Goal: Transaction & Acquisition: Book appointment/travel/reservation

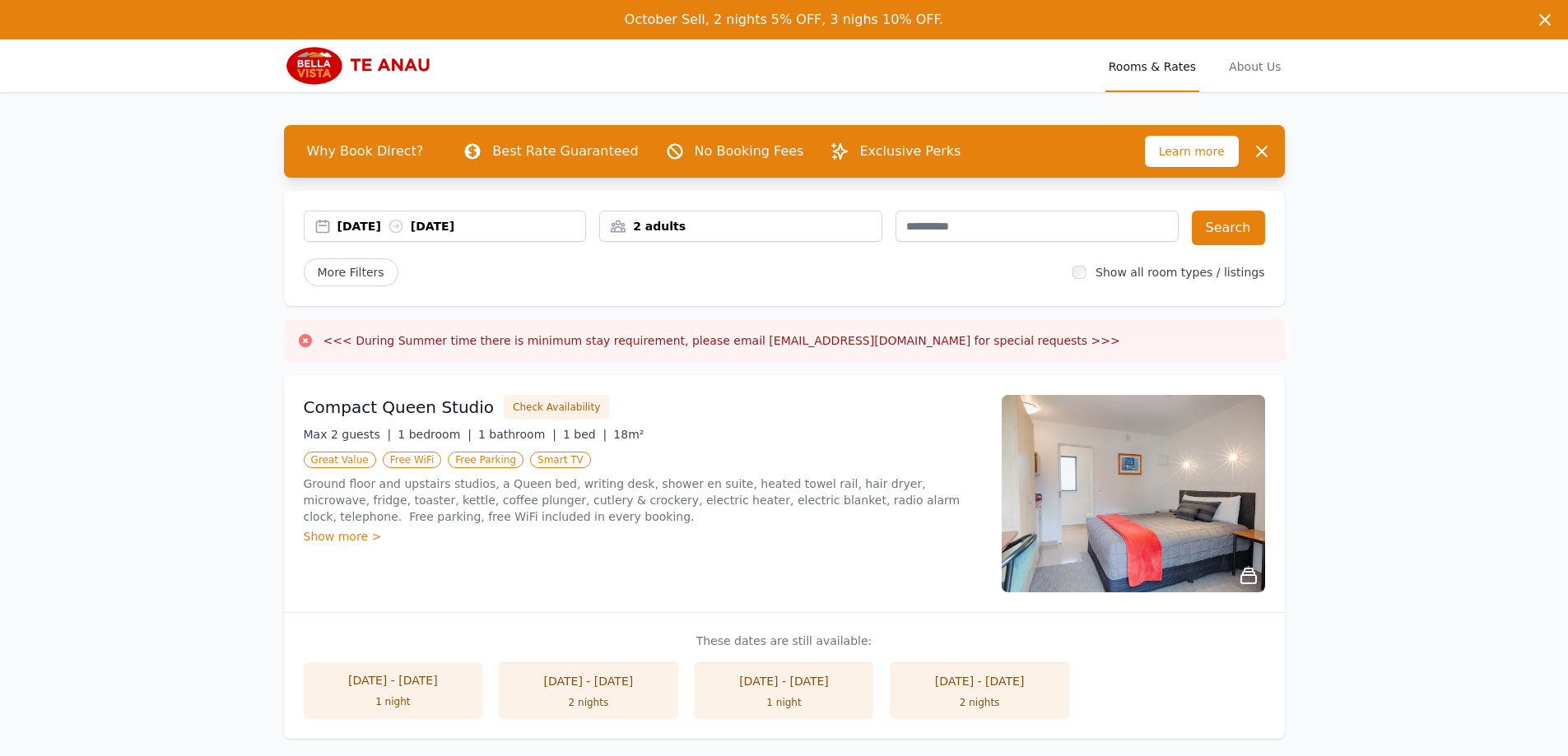
click at [345, 216] on div "[DATE] [DATE]" at bounding box center [445, 226] width 283 height 32
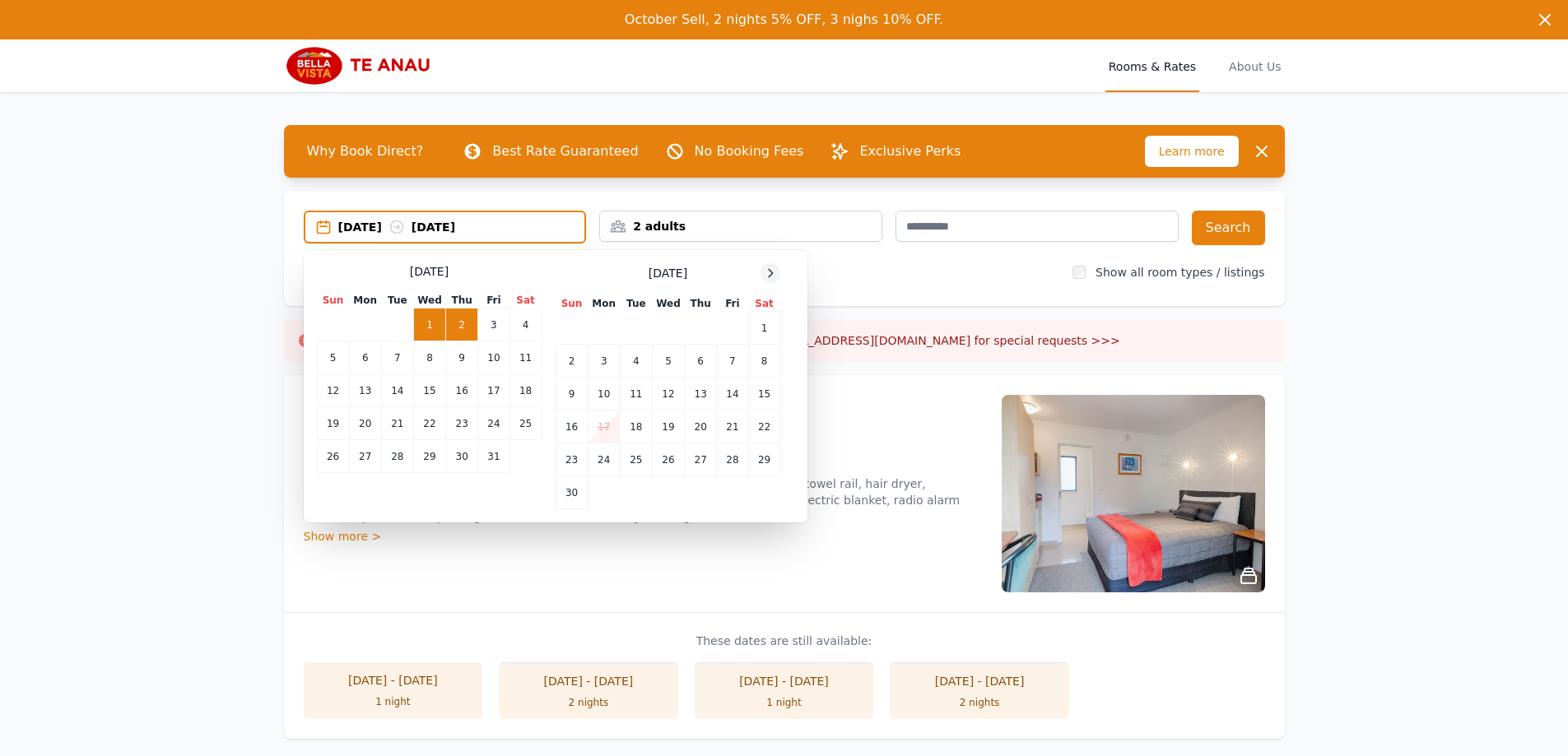
click at [771, 279] on div at bounding box center [770, 273] width 20 height 20
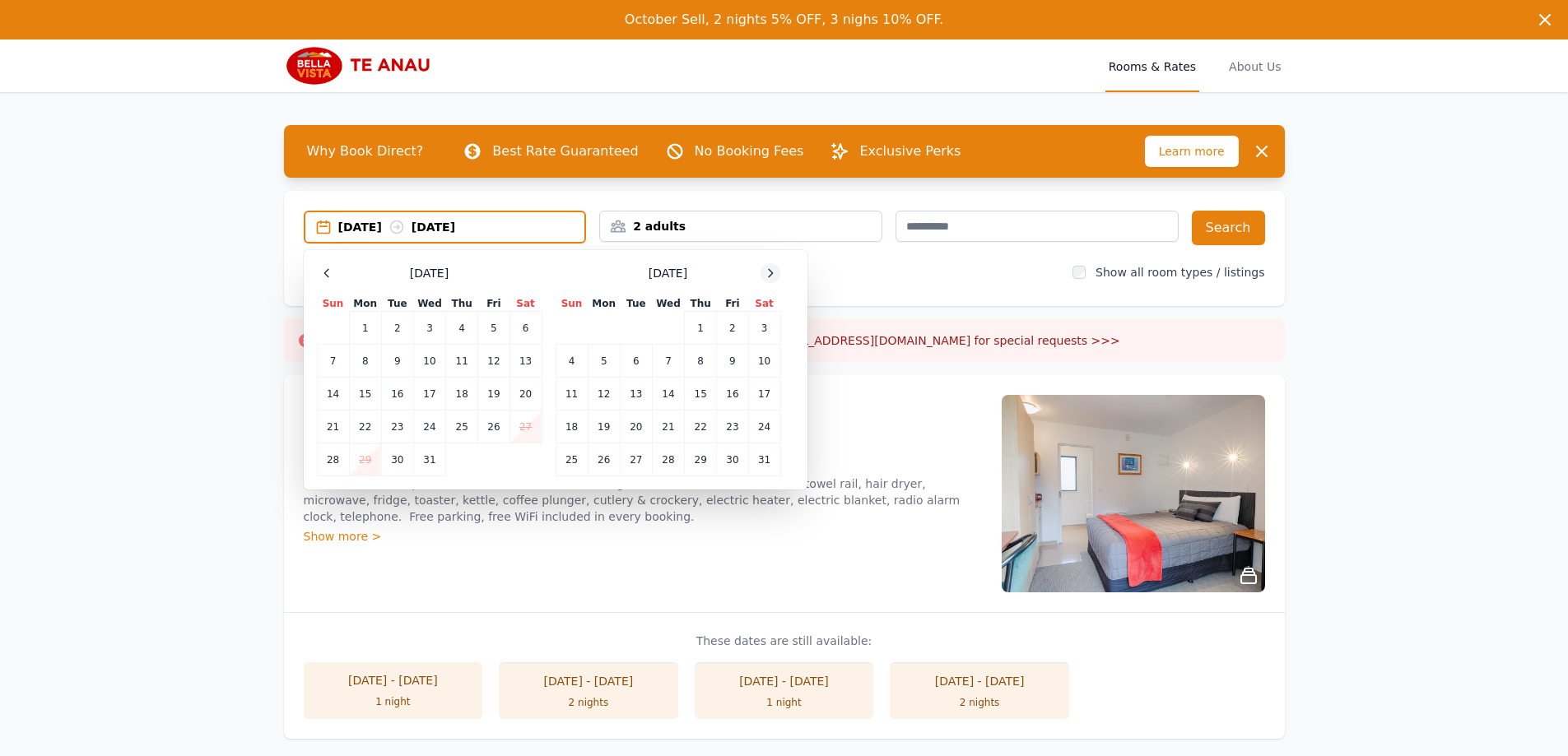
click at [771, 279] on div at bounding box center [770, 273] width 20 height 20
click at [577, 369] on td "8" at bounding box center [572, 361] width 33 height 33
click at [638, 362] on td "10" at bounding box center [636, 361] width 33 height 33
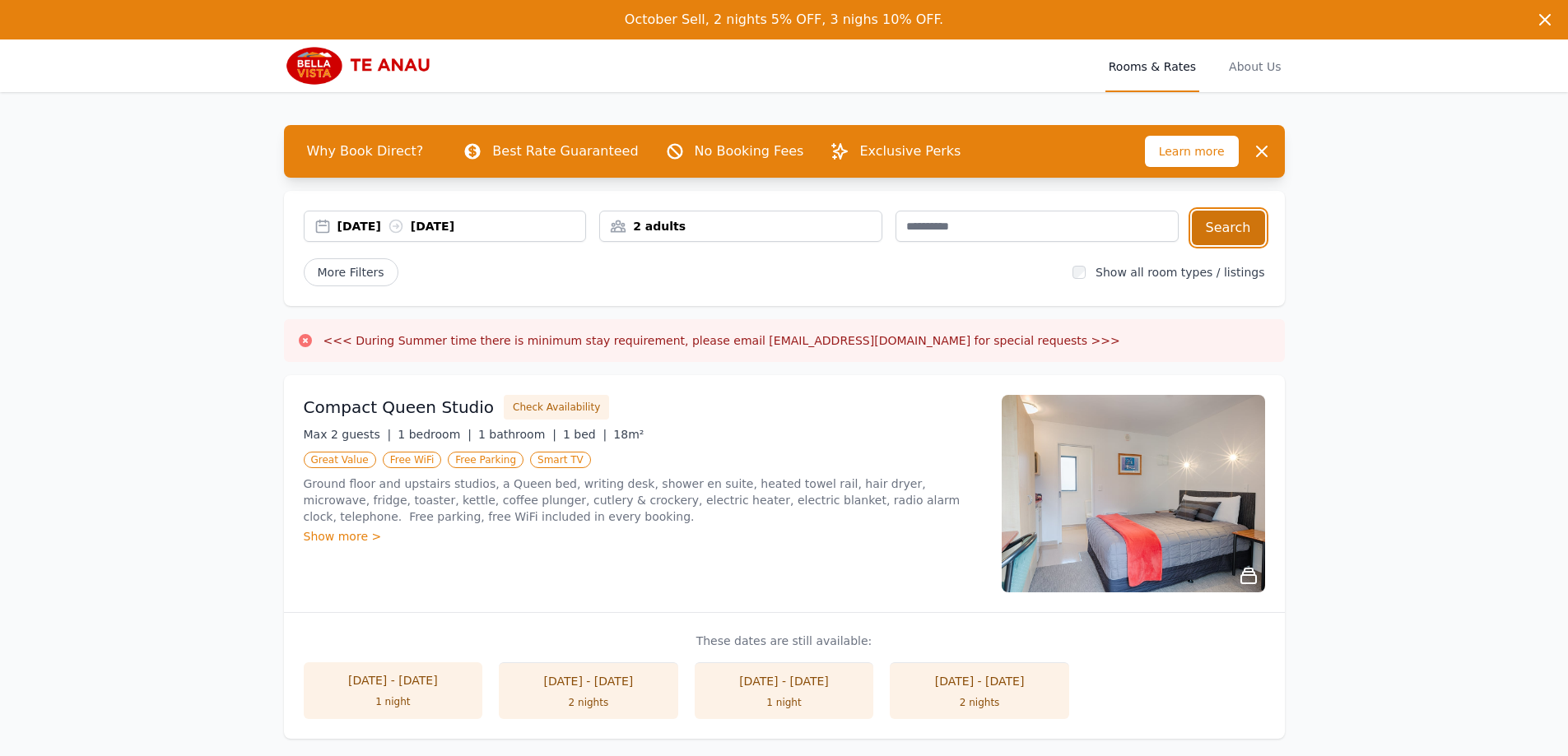
click at [1223, 227] on button "Search" at bounding box center [1227, 228] width 74 height 34
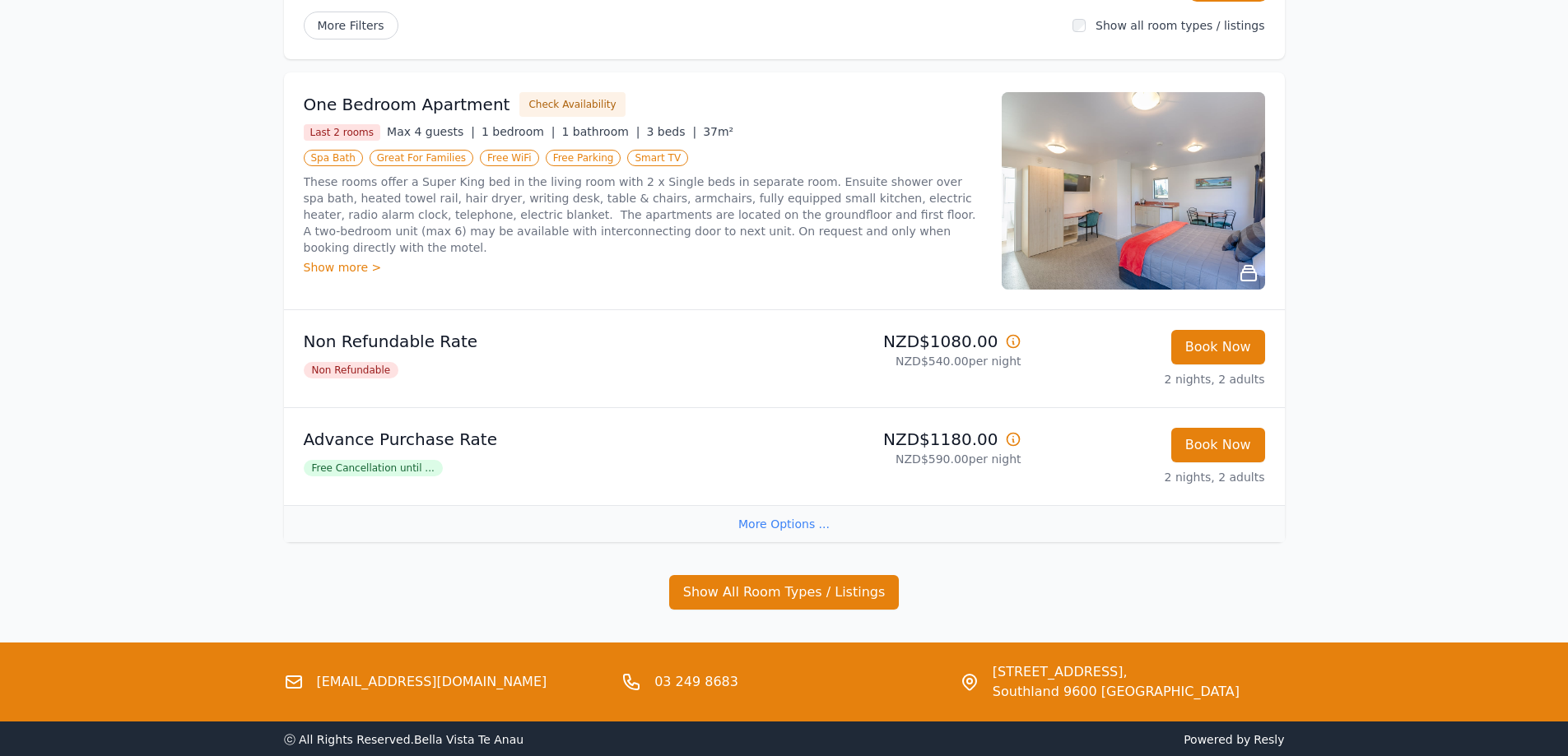
scroll to position [327, 0]
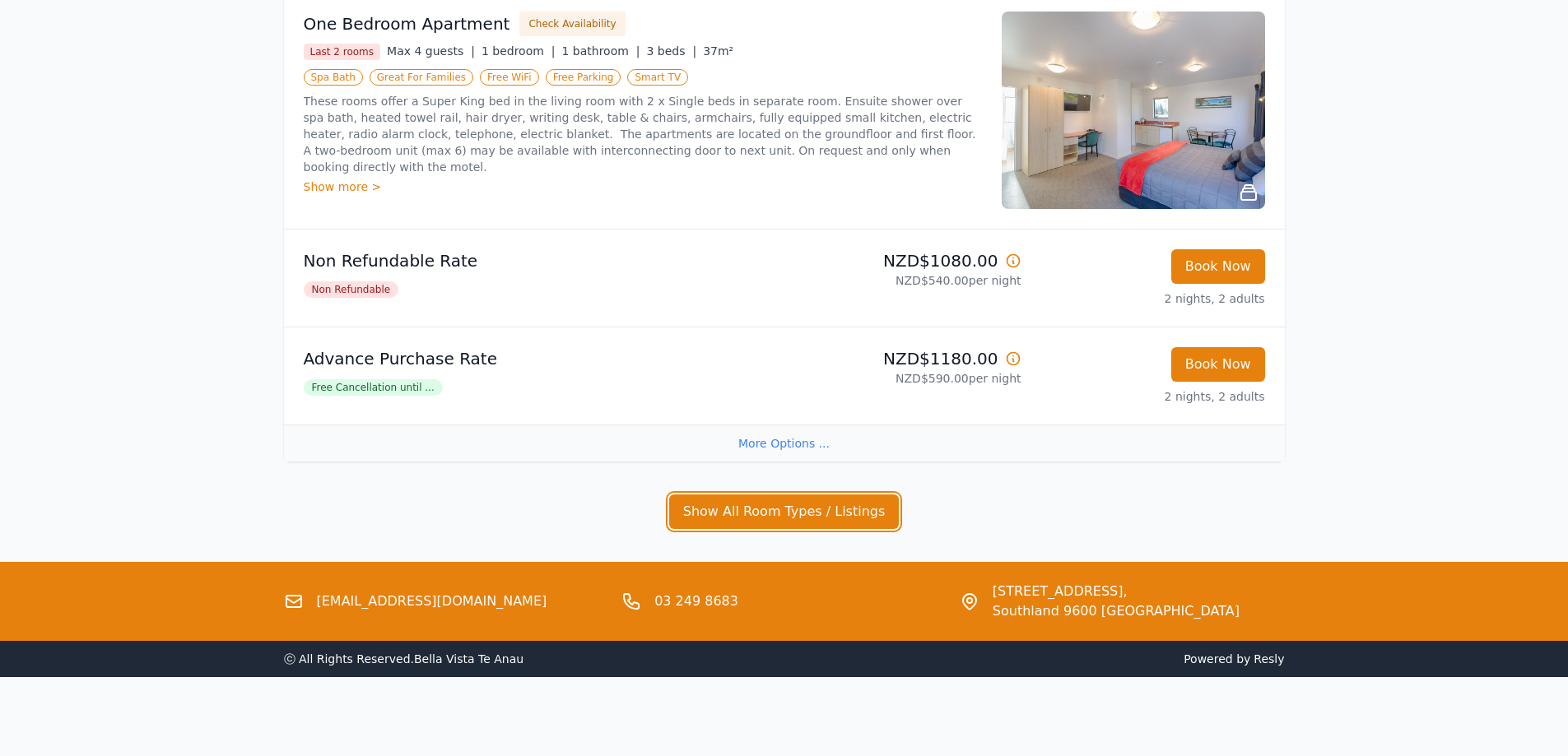
click at [718, 518] on button "Show All Room Types / Listings" at bounding box center [784, 512] width 231 height 34
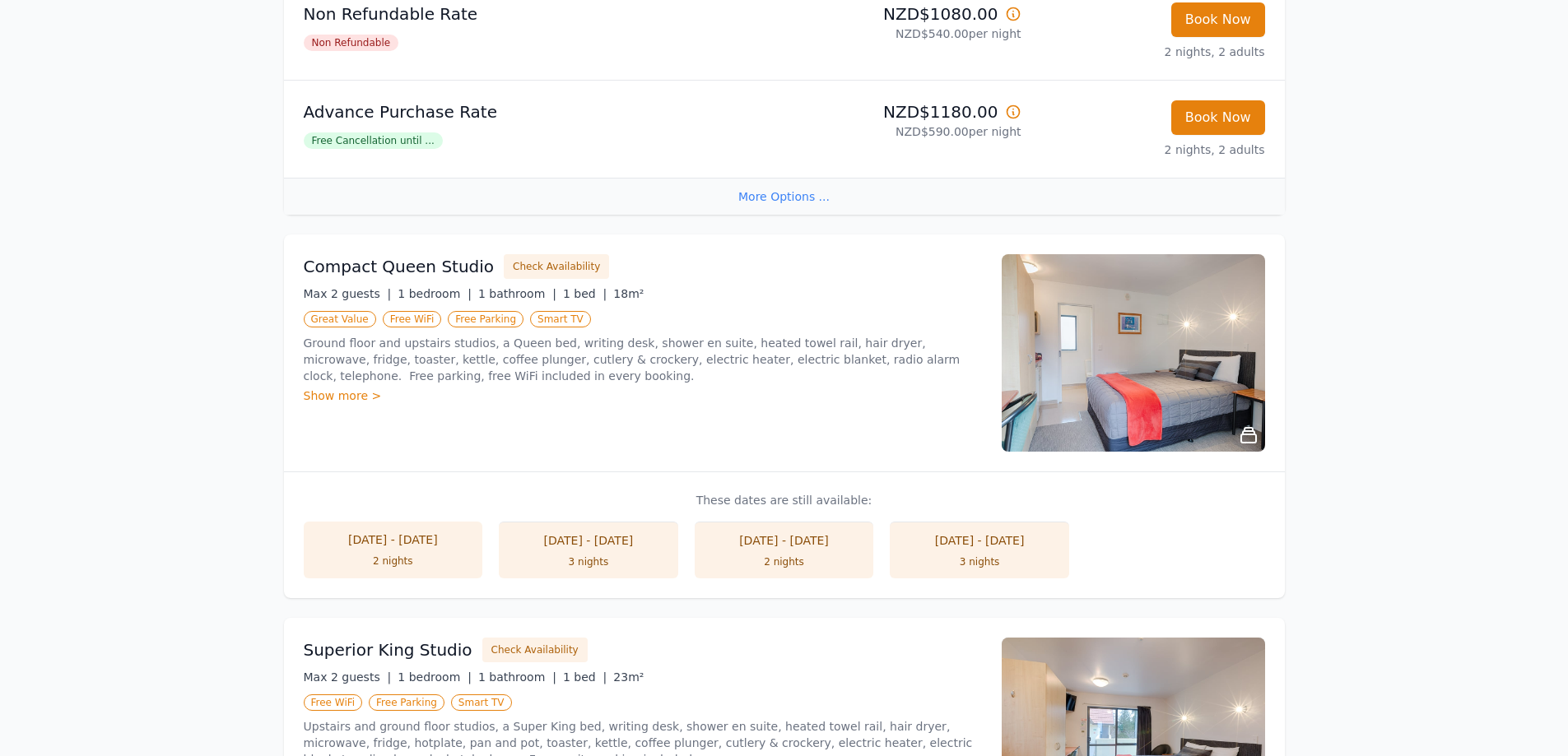
scroll to position [656, 0]
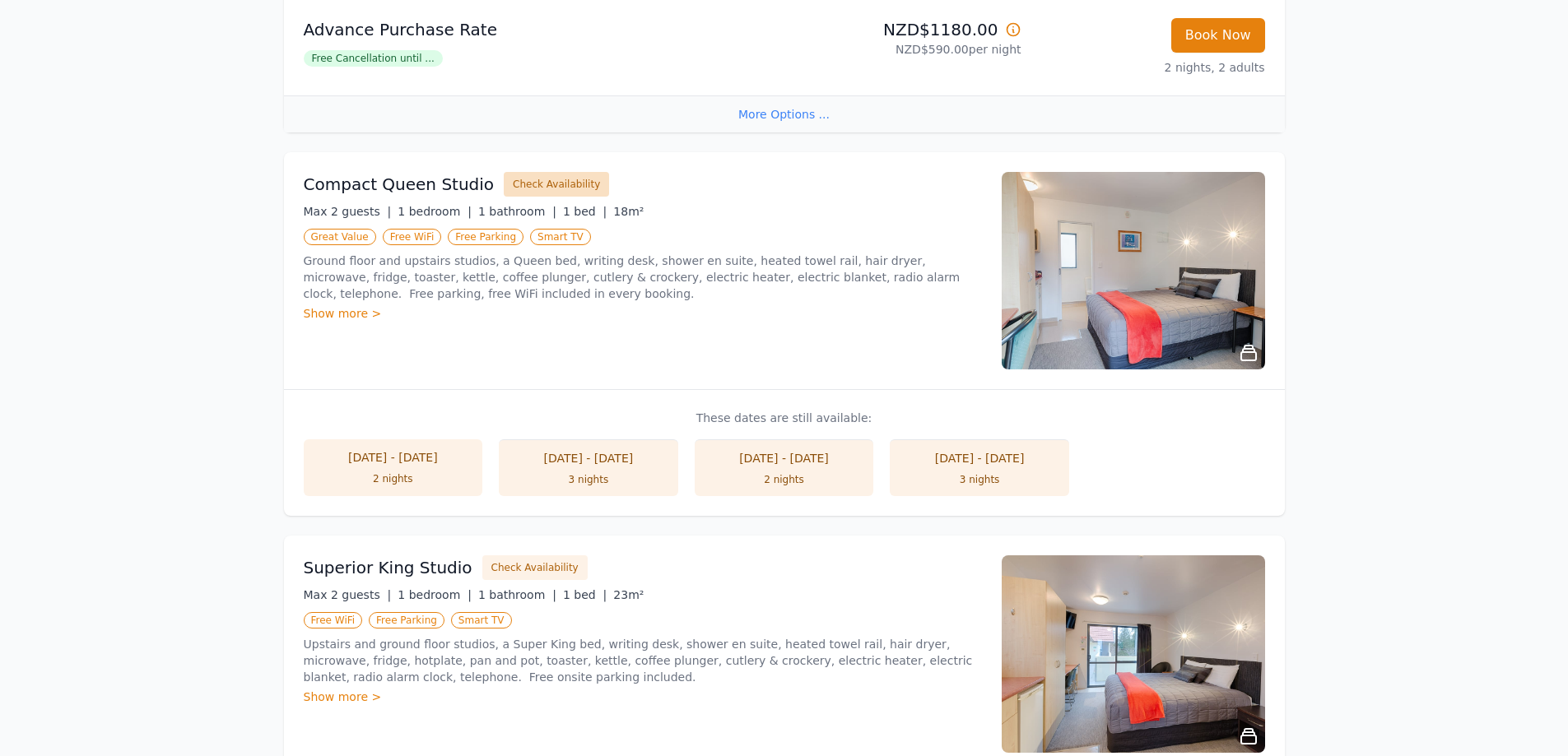
click at [523, 173] on button "Check Availability" at bounding box center [556, 185] width 105 height 25
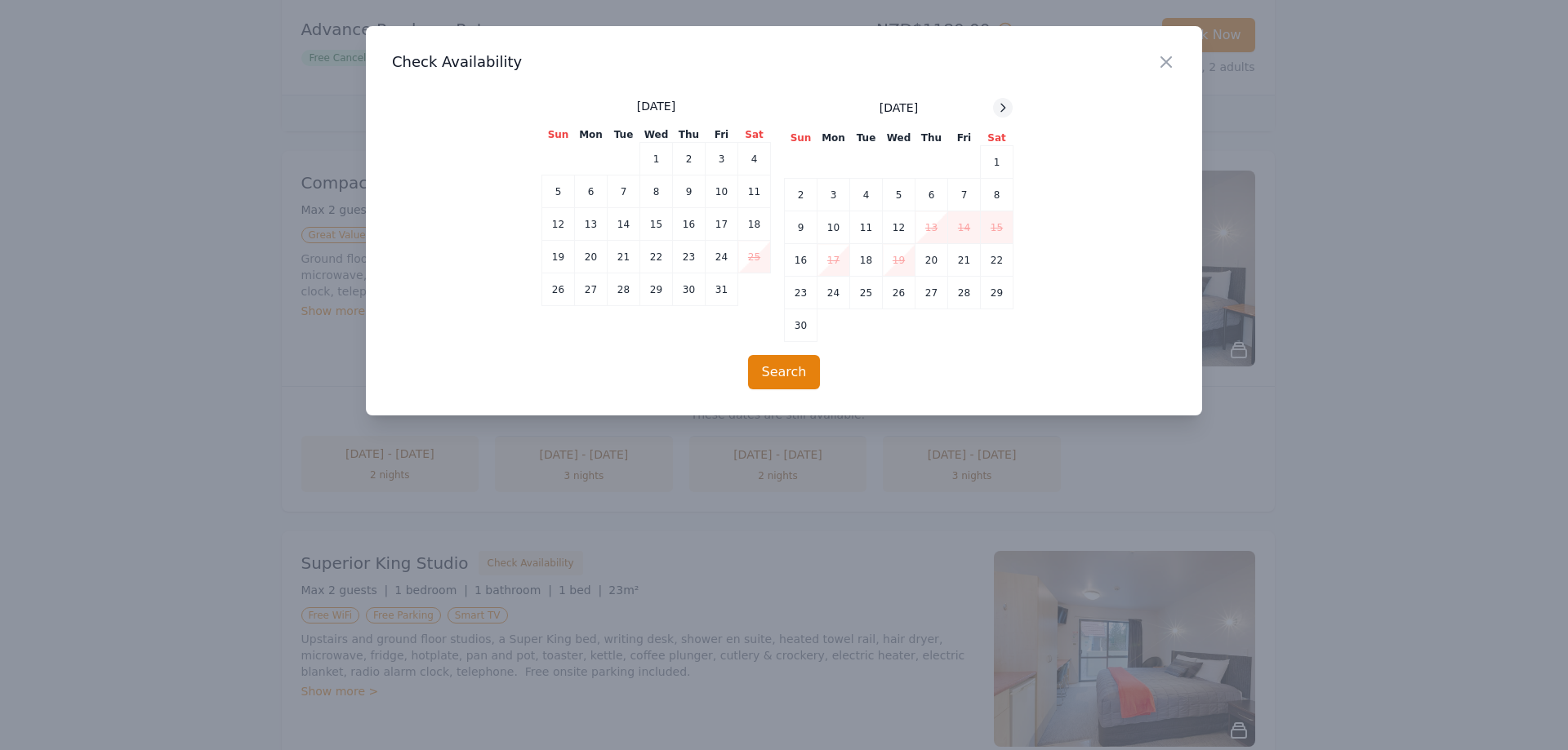
click at [999, 106] on icon at bounding box center [1003, 108] width 13 height 13
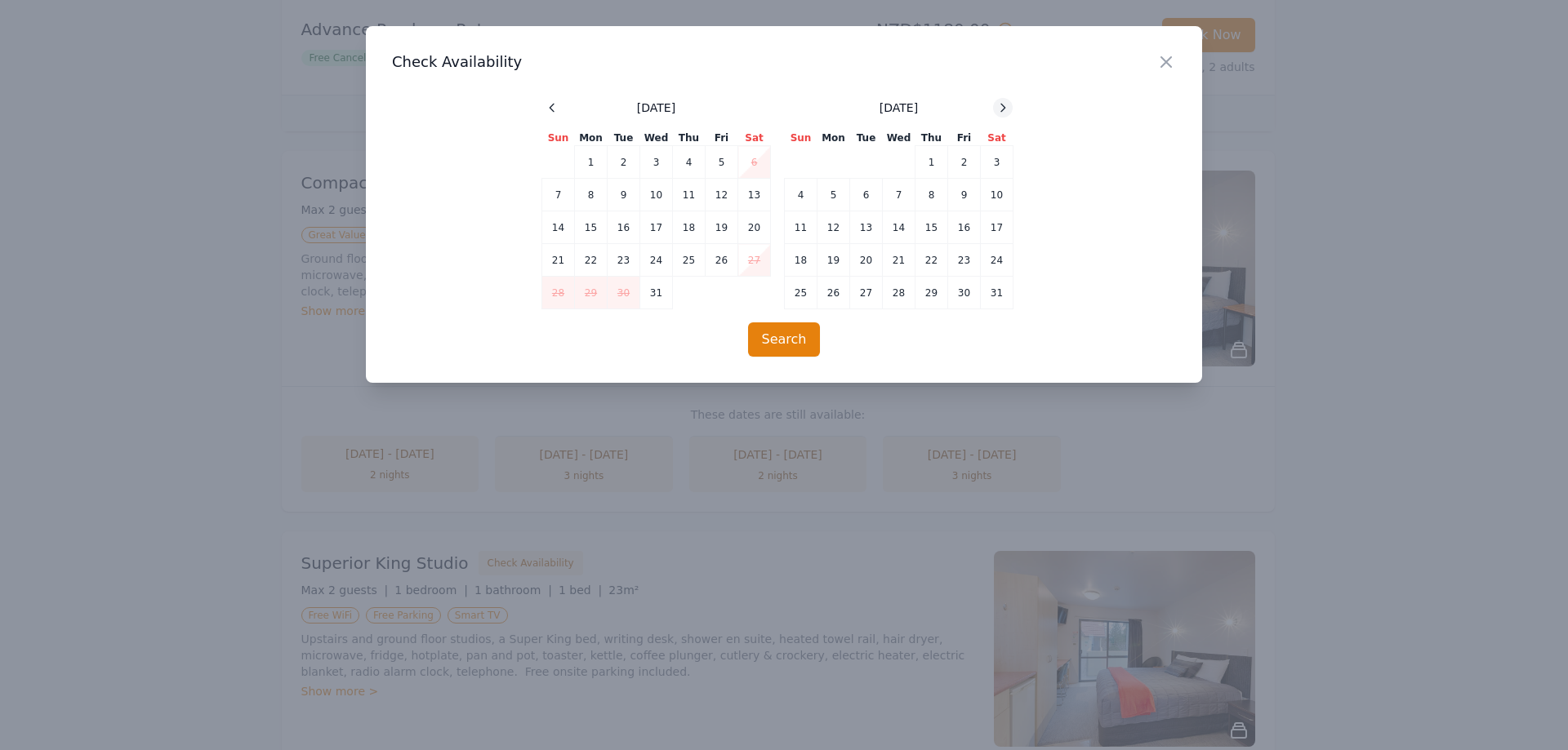
click at [999, 106] on icon at bounding box center [1003, 108] width 13 height 13
click at [798, 196] on td "8" at bounding box center [802, 195] width 32 height 32
click at [870, 193] on td "10" at bounding box center [866, 195] width 32 height 32
click at [1168, 65] on icon "button" at bounding box center [1166, 62] width 9 height 9
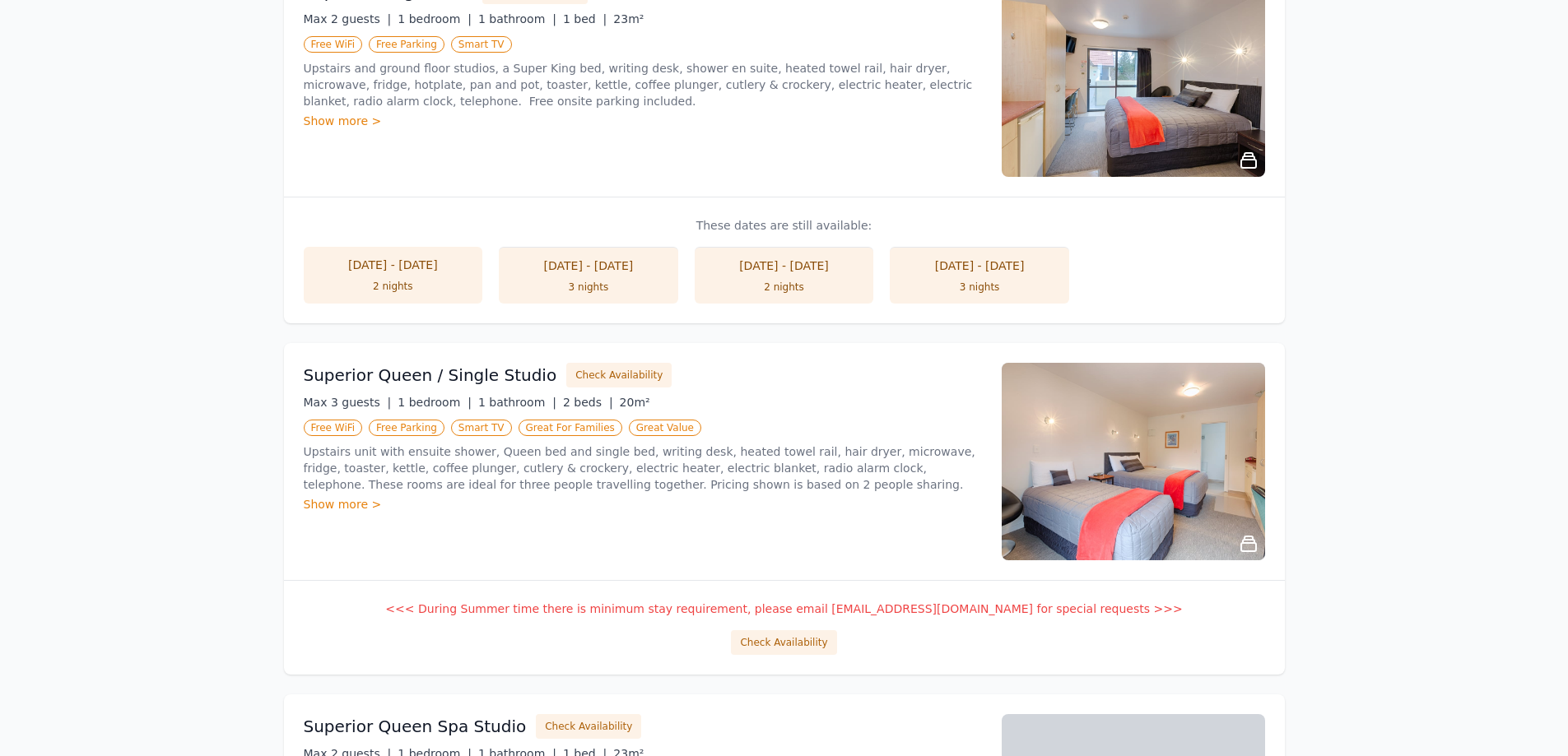
scroll to position [1316, 0]
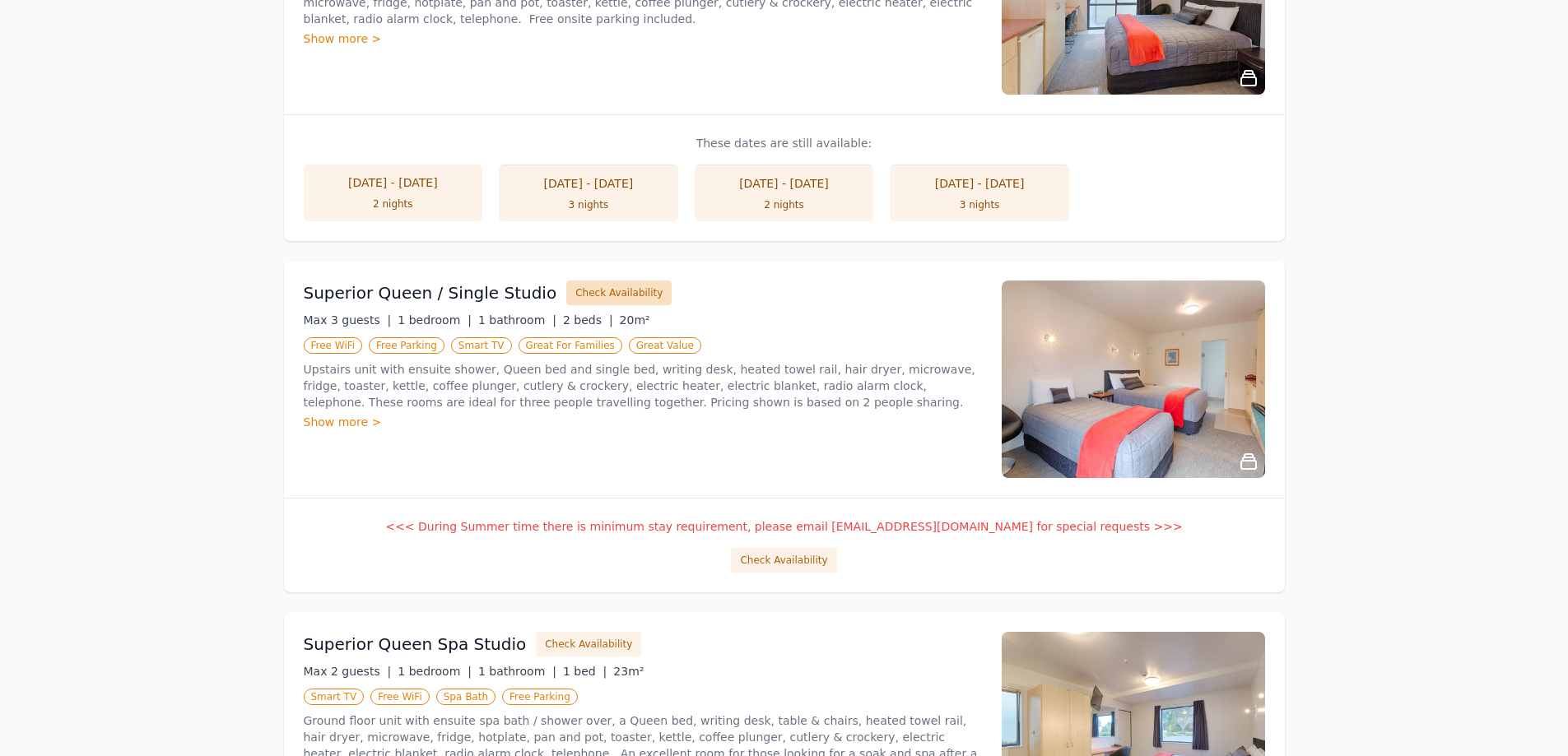
click at [597, 288] on button "Check Availability" at bounding box center [619, 293] width 105 height 25
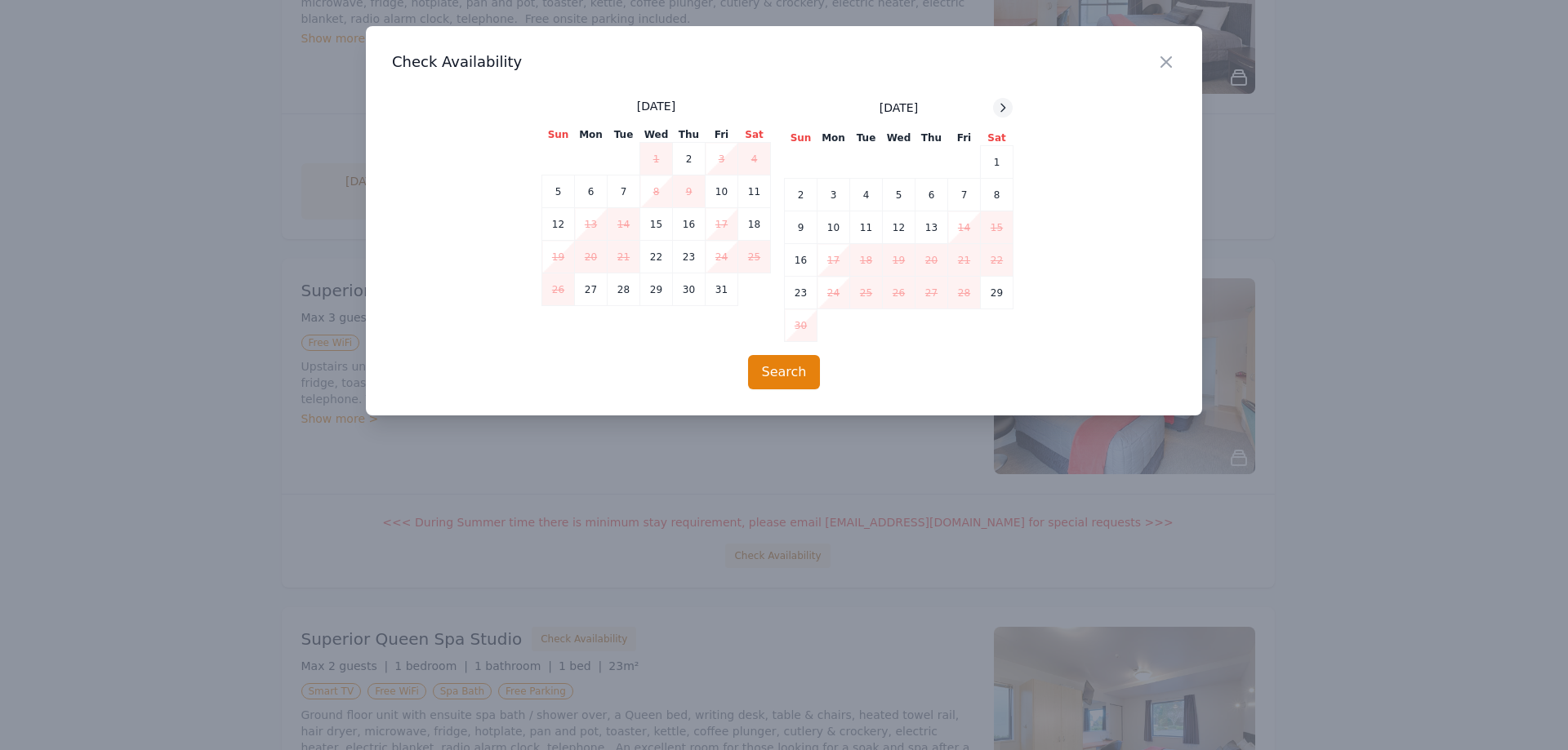
click at [1002, 103] on icon at bounding box center [1003, 108] width 13 height 13
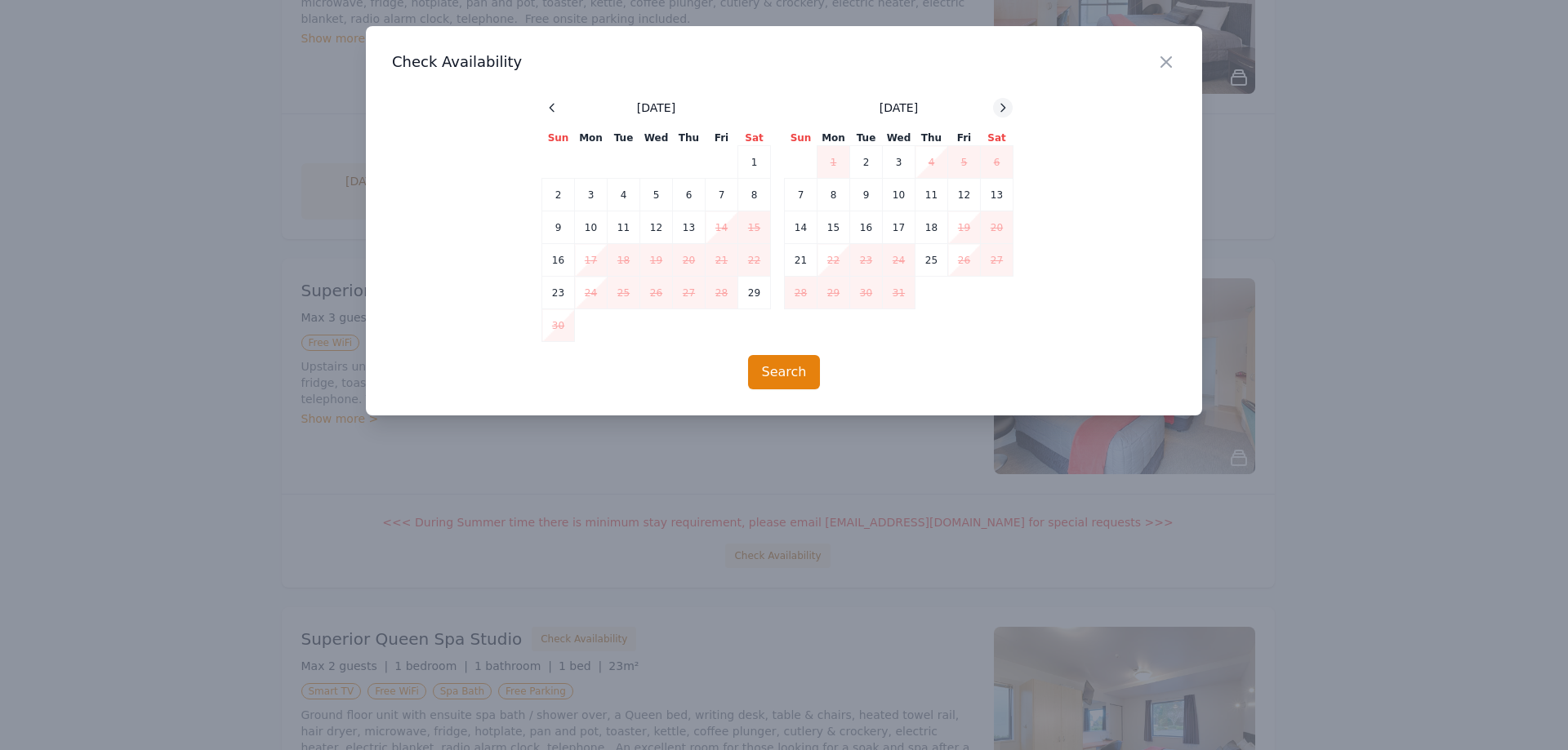
click at [1002, 103] on icon at bounding box center [1003, 108] width 13 height 13
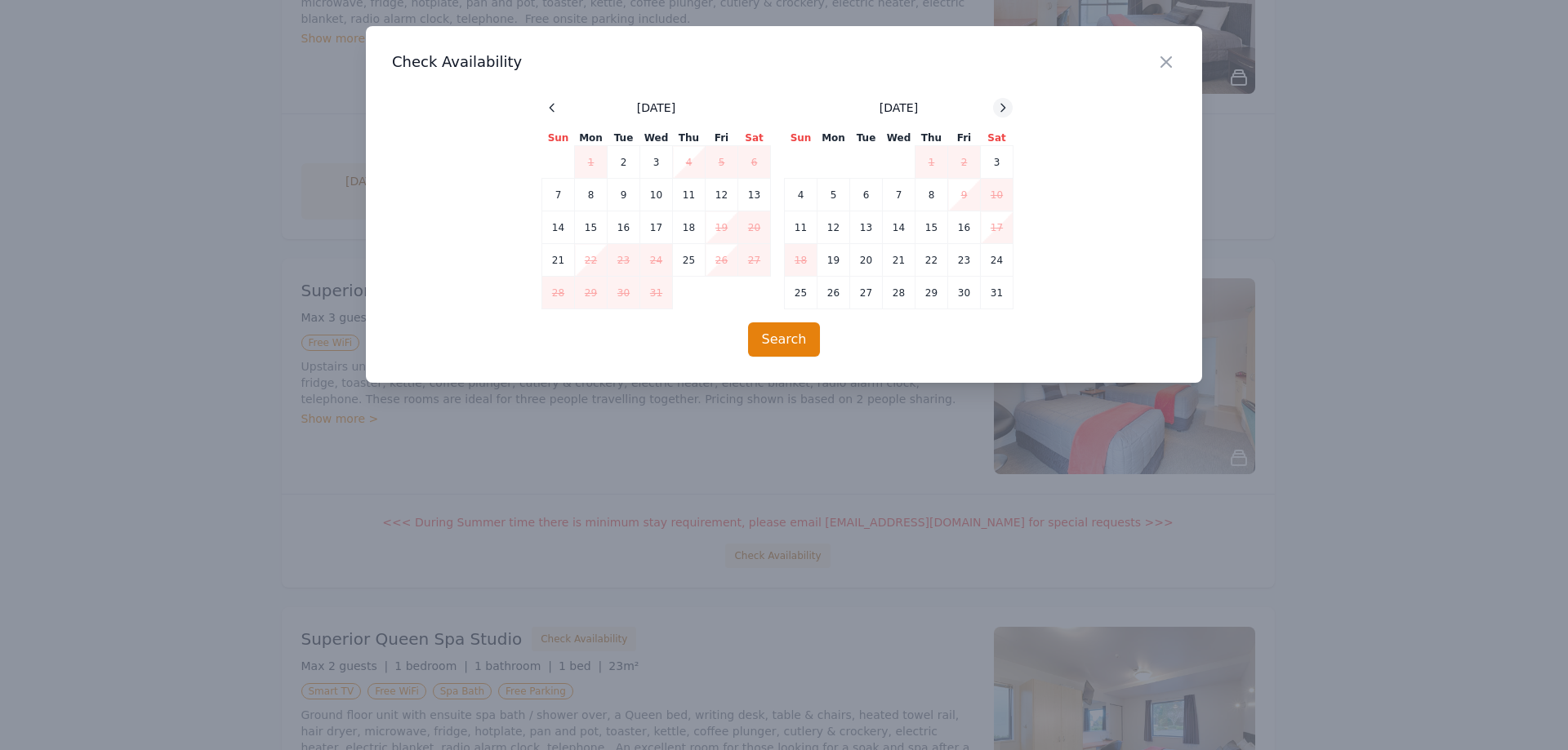
click at [1002, 103] on icon at bounding box center [1003, 108] width 13 height 13
click at [1176, 63] on icon "button" at bounding box center [1166, 62] width 20 height 20
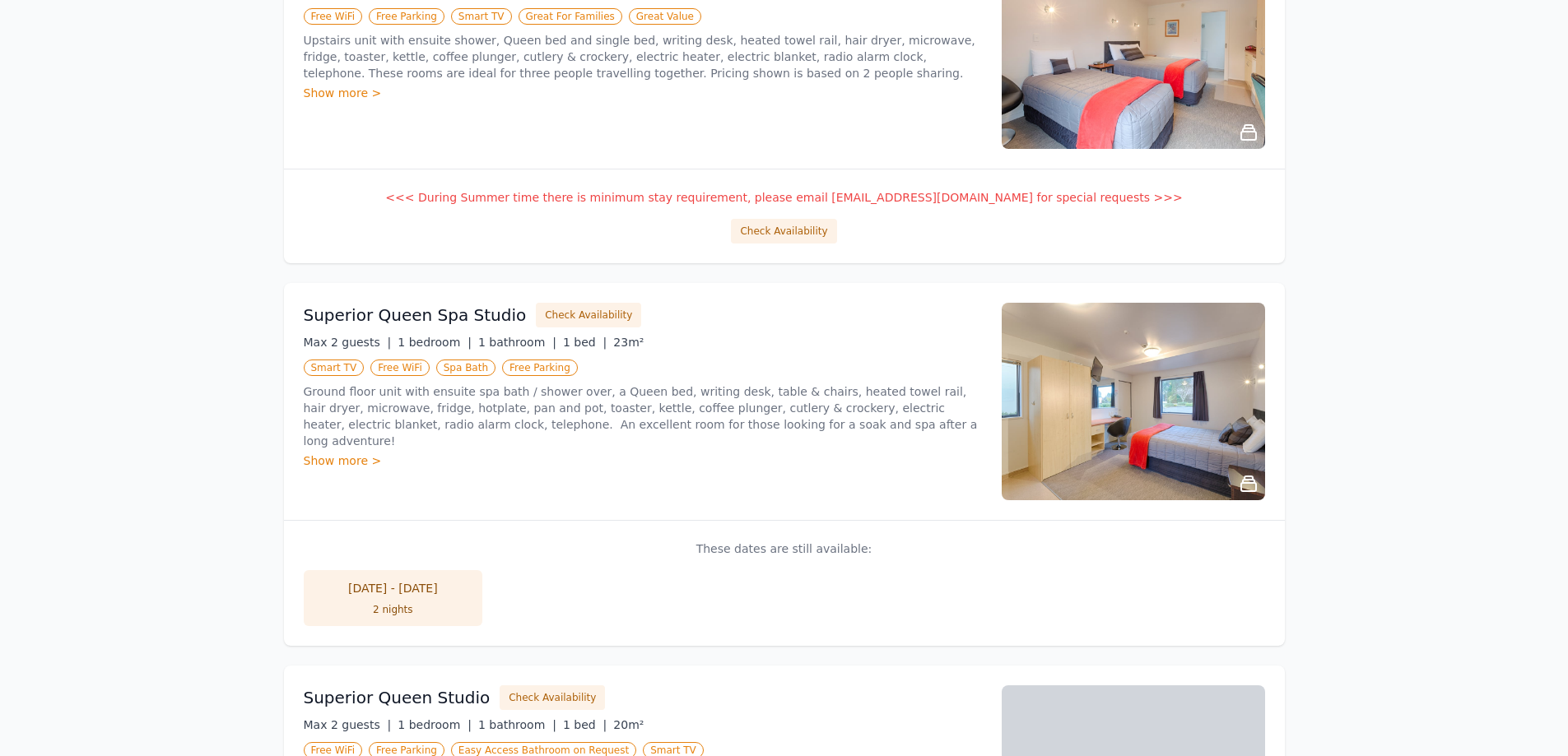
scroll to position [2057, 0]
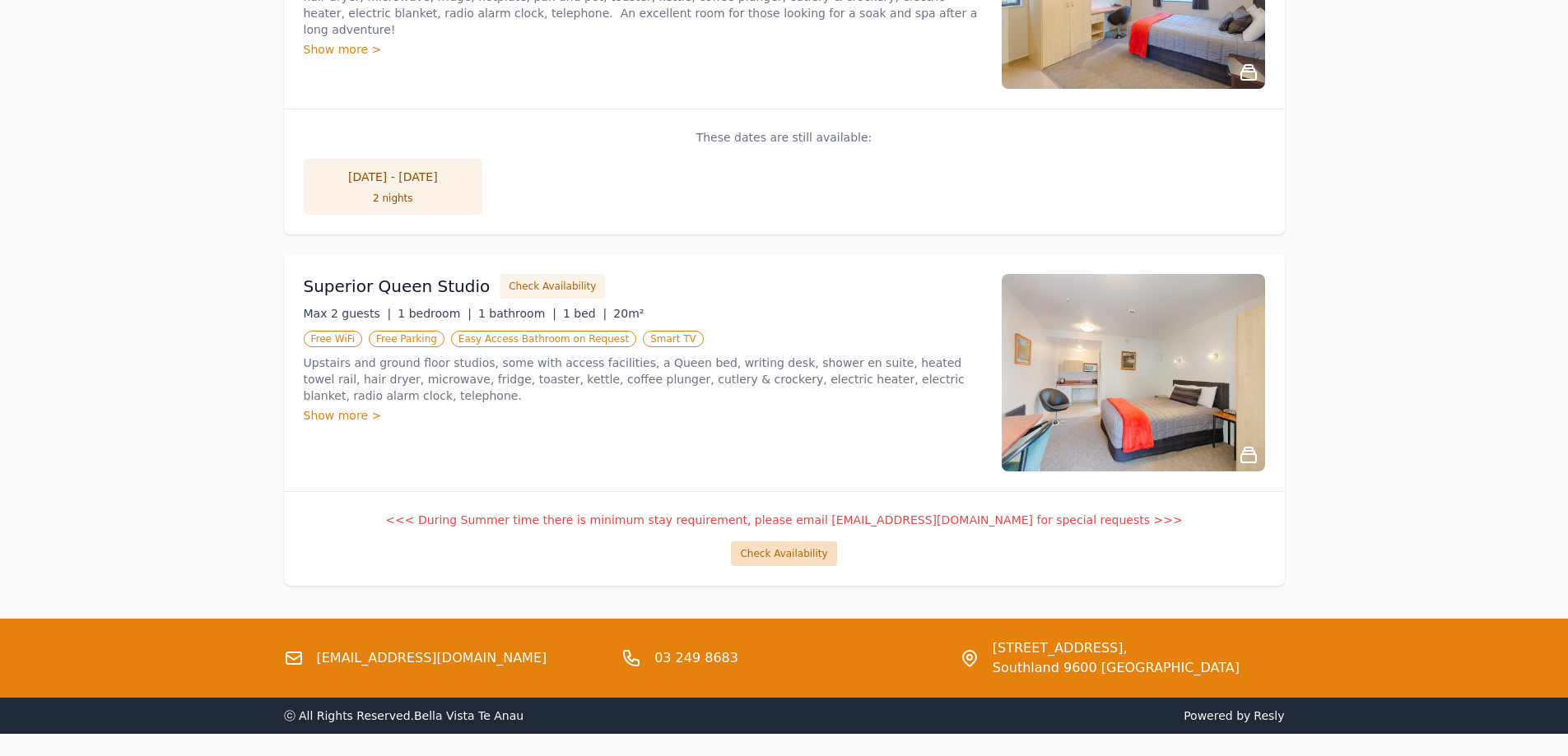
click at [768, 557] on button "Check Availability" at bounding box center [784, 554] width 105 height 25
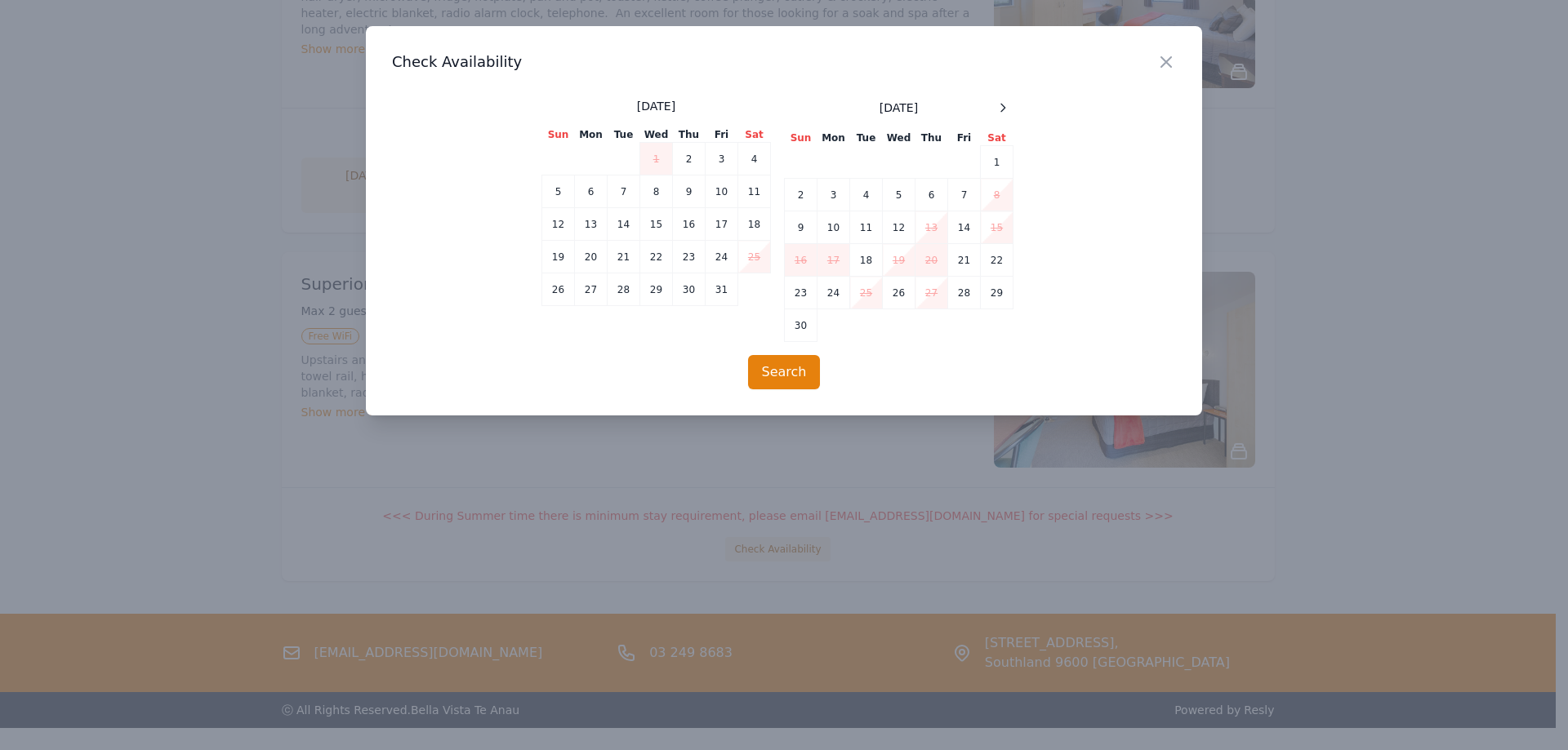
click at [999, 96] on div "Close Check Availability [DATE] Sun Mon Tue Wed Thu Fri Sat 1 2 3 4 5 6 7 8 9 1…" at bounding box center [784, 221] width 837 height 389
click at [1005, 102] on icon at bounding box center [1003, 108] width 13 height 13
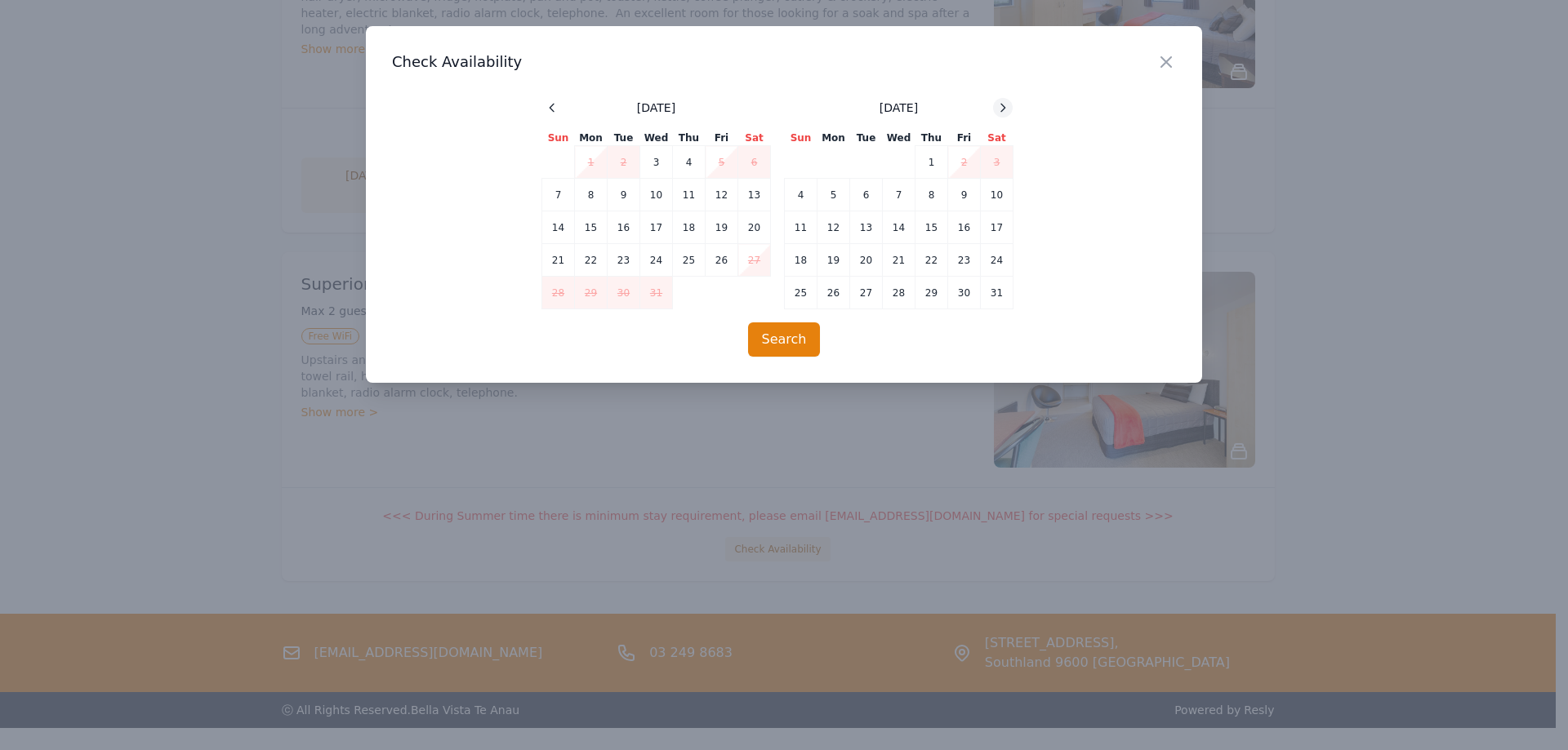
click at [1005, 102] on icon at bounding box center [1003, 108] width 13 height 13
click at [1169, 71] on icon "button" at bounding box center [1166, 62] width 20 height 20
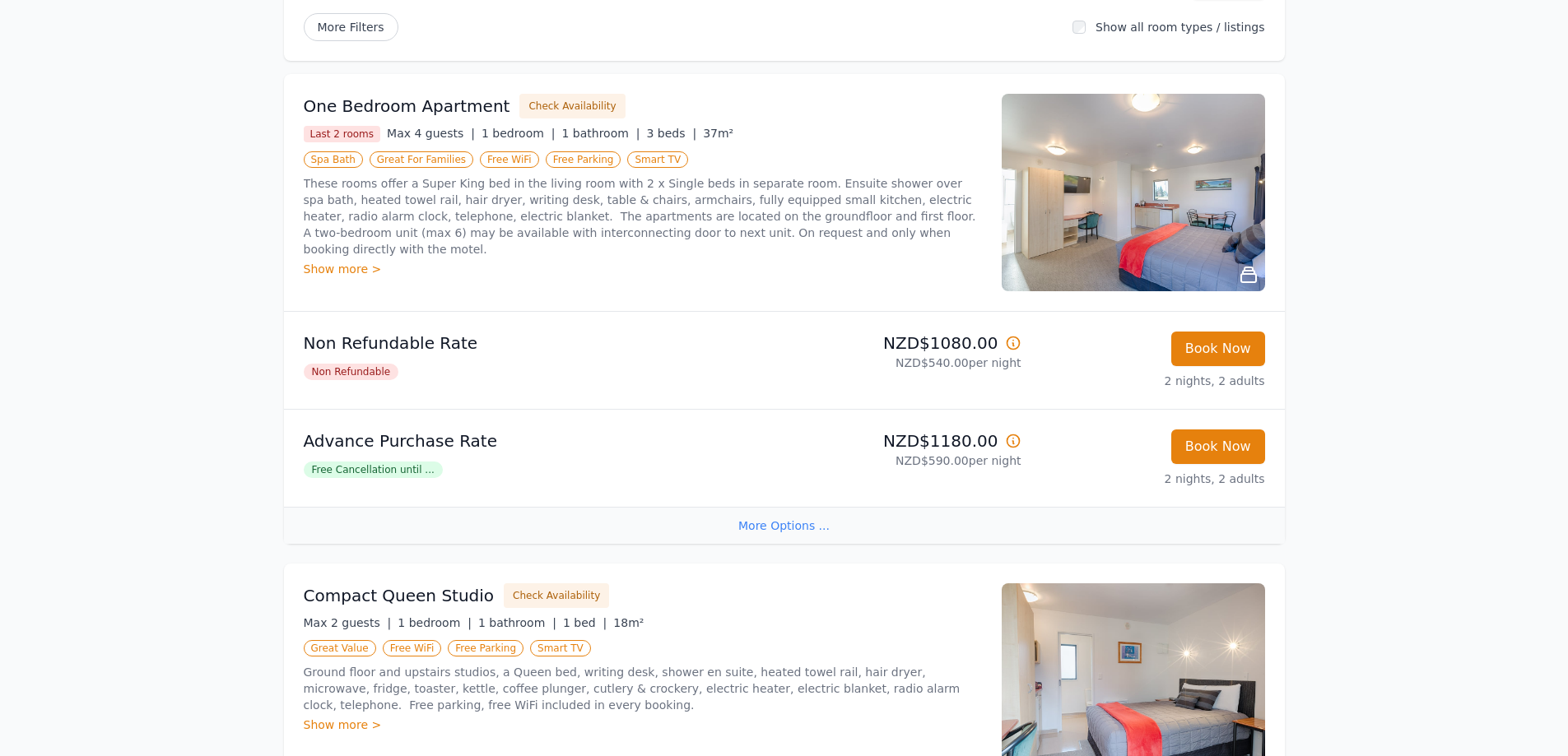
scroll to position [163, 0]
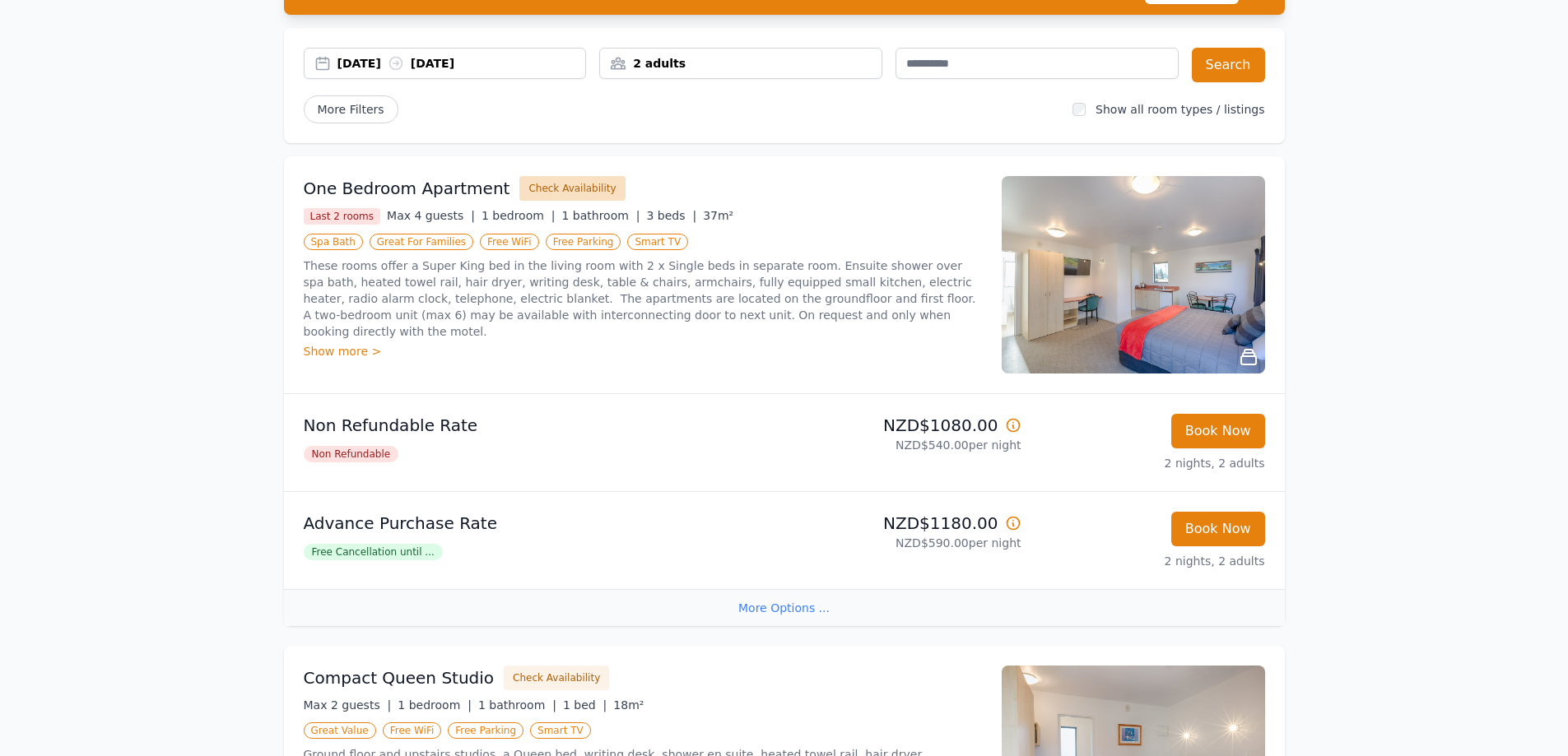
click at [591, 188] on button "Check Availability" at bounding box center [572, 189] width 105 height 25
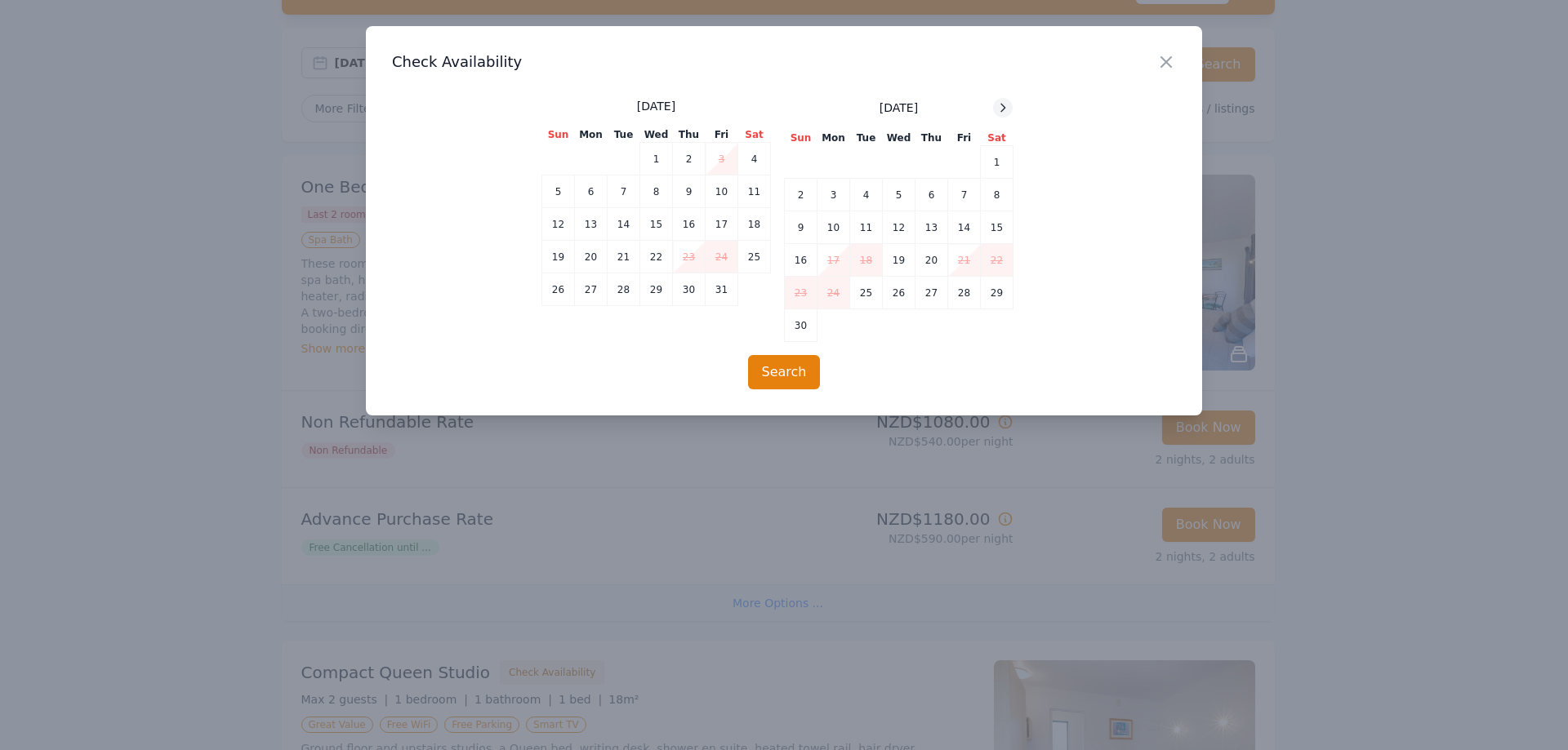
click at [1002, 111] on icon at bounding box center [1004, 107] width 4 height 8
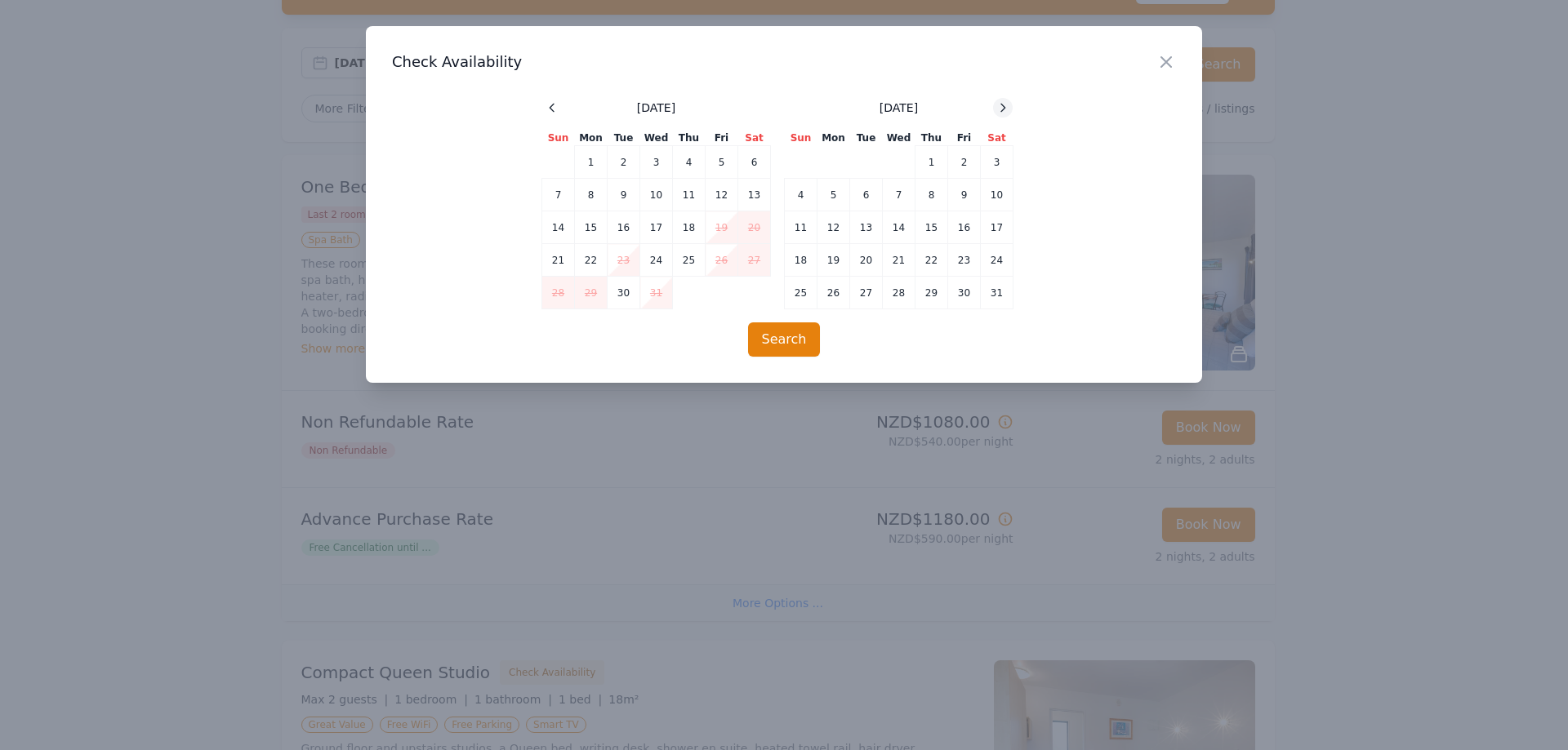
click at [1002, 111] on icon at bounding box center [1004, 107] width 4 height 8
click at [751, 499] on div at bounding box center [784, 375] width 1568 height 750
